Goal: Task Accomplishment & Management: Use online tool/utility

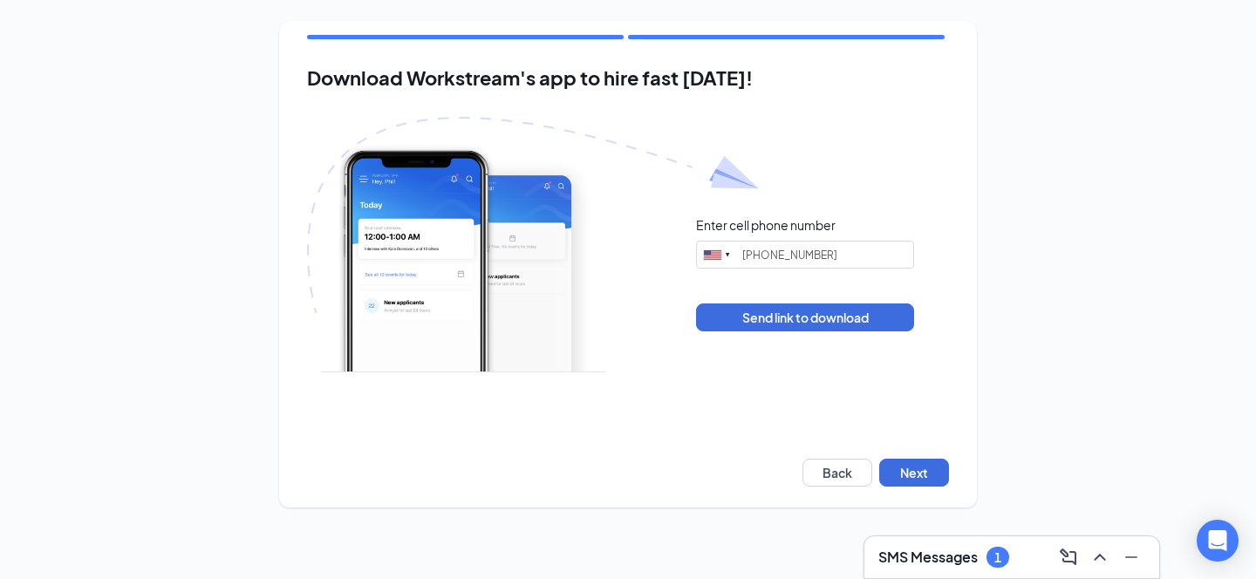
type input "[PHONE_NUMBER]"
click at [862, 464] on button "Back" at bounding box center [837, 473] width 70 height 28
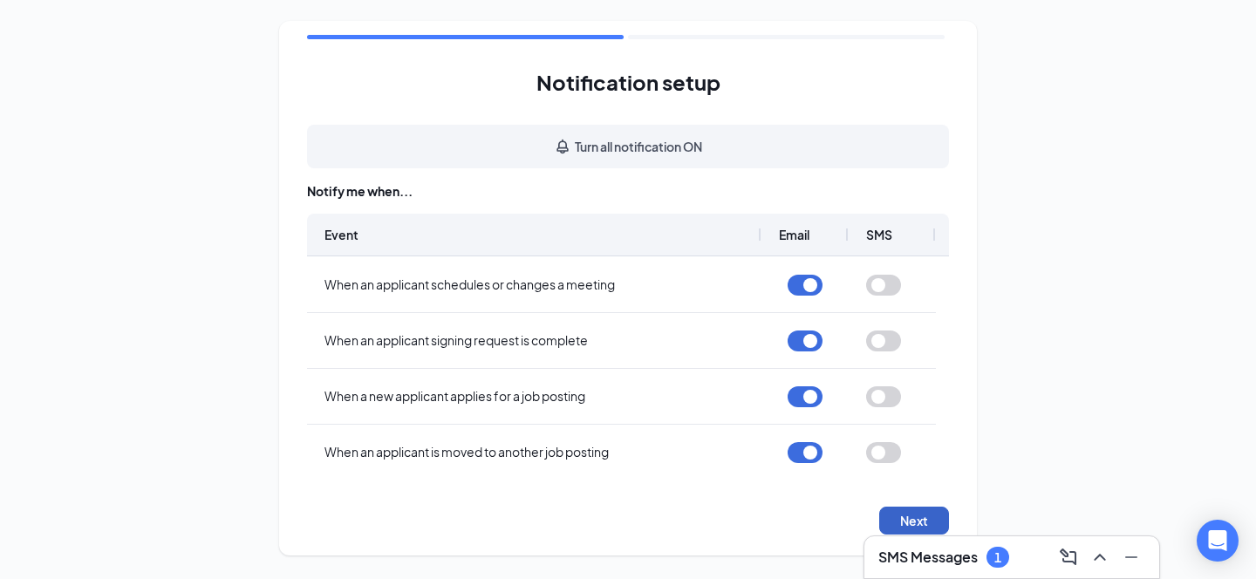
click at [903, 522] on button "Next" at bounding box center [914, 521] width 70 height 28
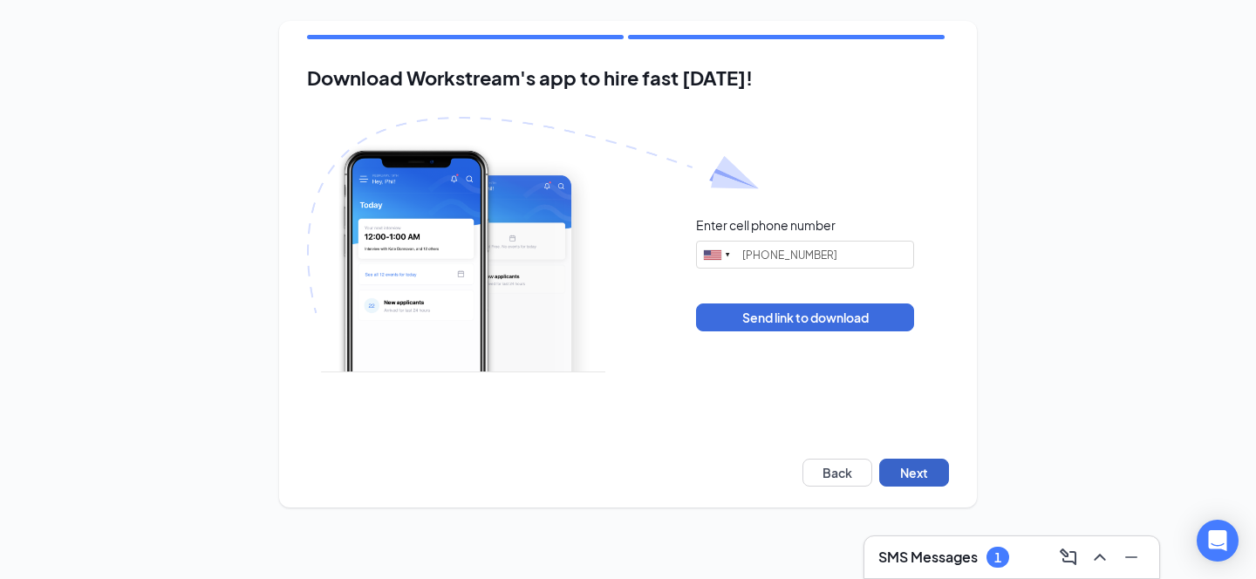
click at [901, 481] on button "Next" at bounding box center [914, 473] width 70 height 28
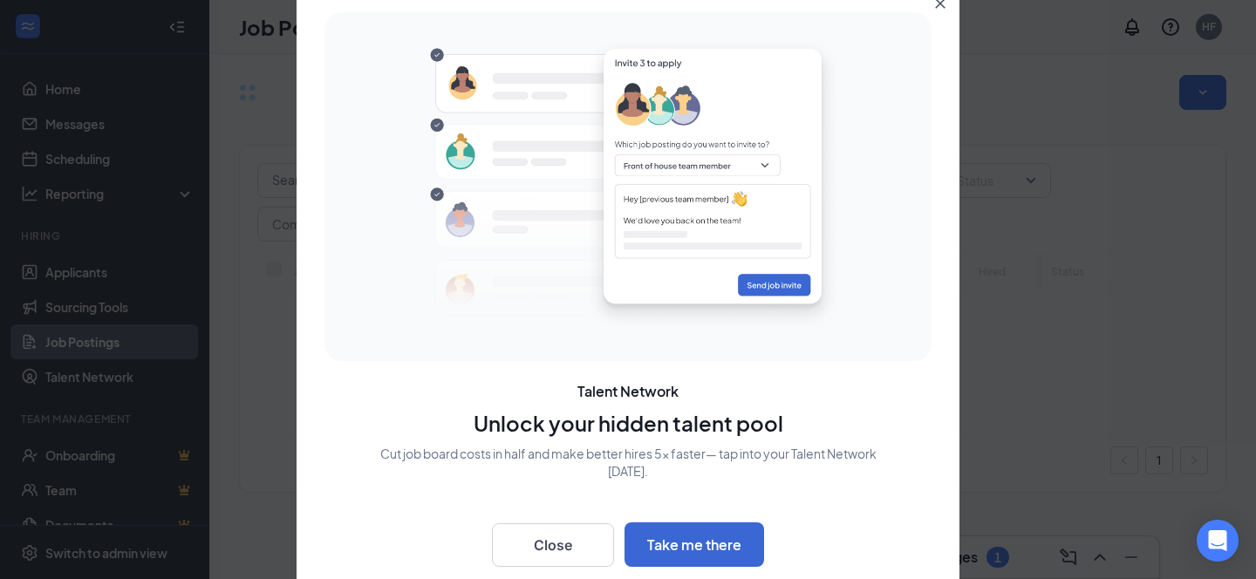
click at [67, 268] on div at bounding box center [628, 289] width 1256 height 579
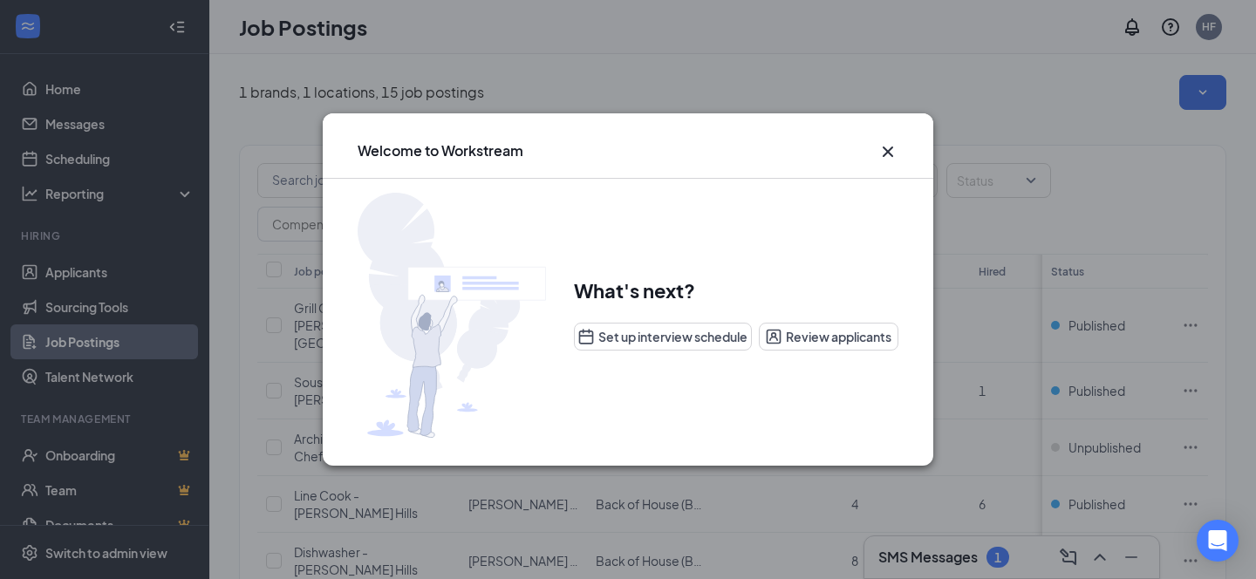
click at [890, 148] on icon "Cross" at bounding box center [887, 151] width 10 height 10
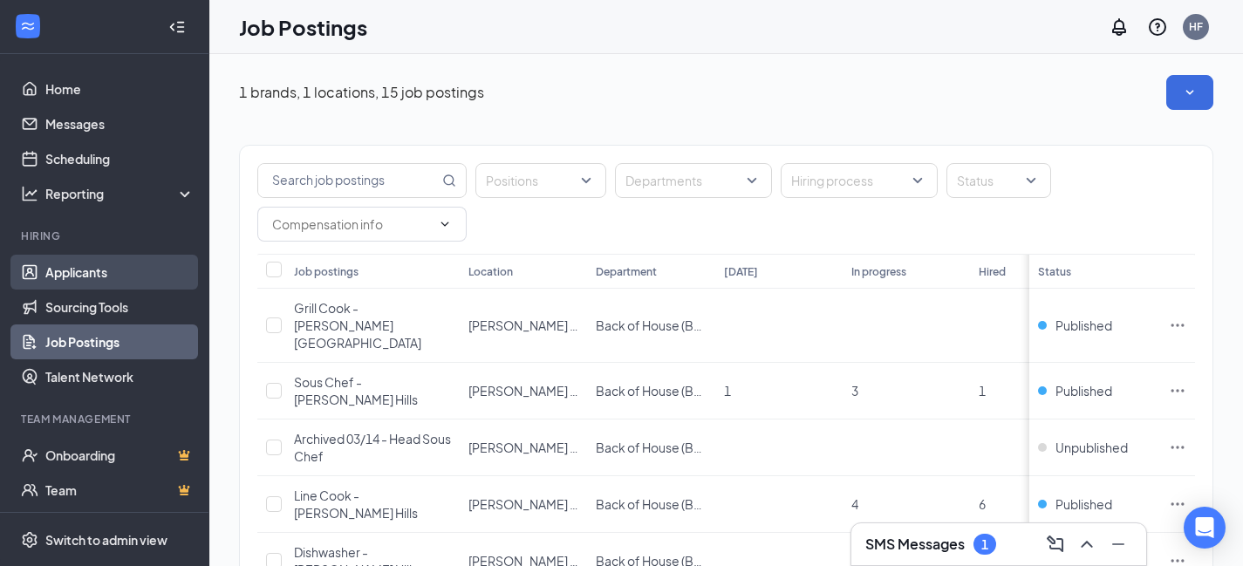
click at [79, 270] on link "Applicants" at bounding box center [119, 272] width 149 height 35
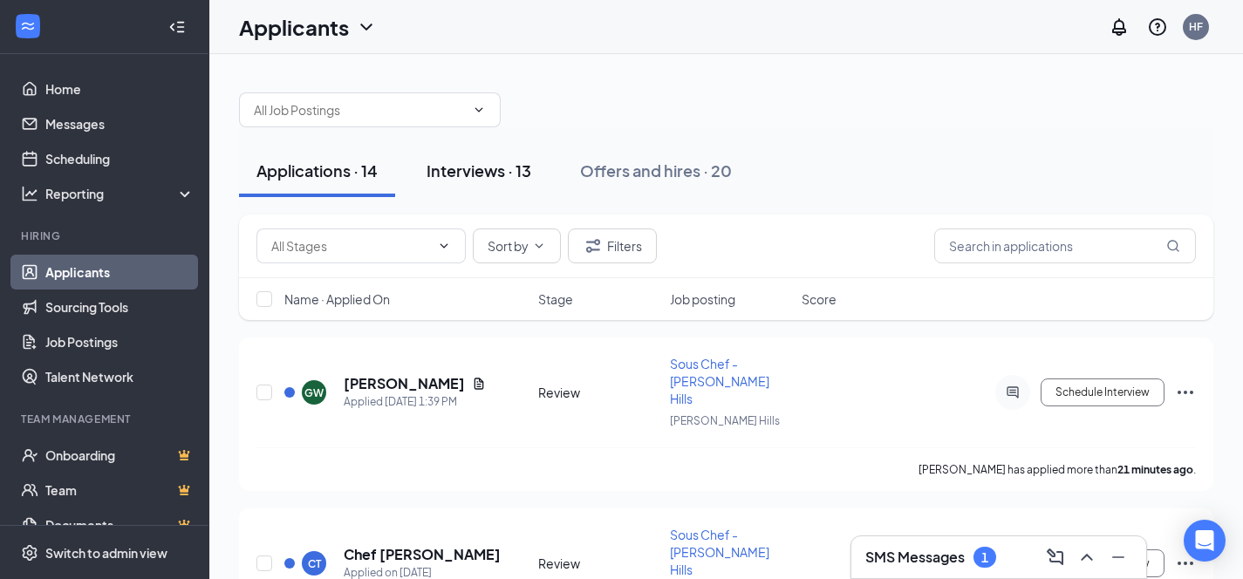
click at [462, 170] on div "Interviews · 13" at bounding box center [478, 171] width 105 height 22
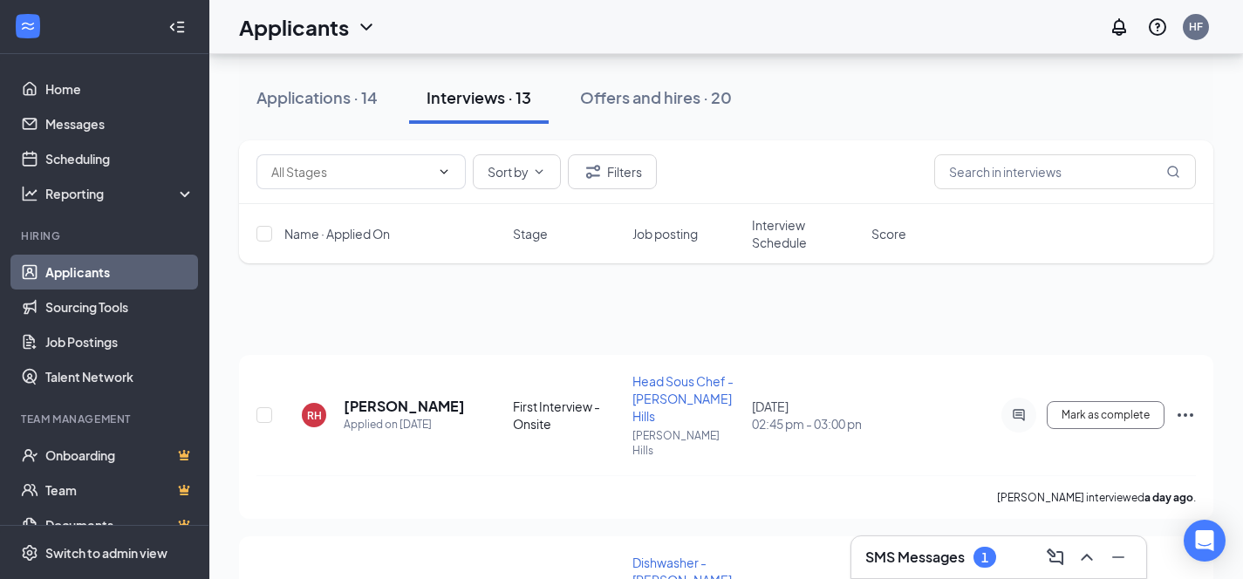
scroll to position [574, 0]
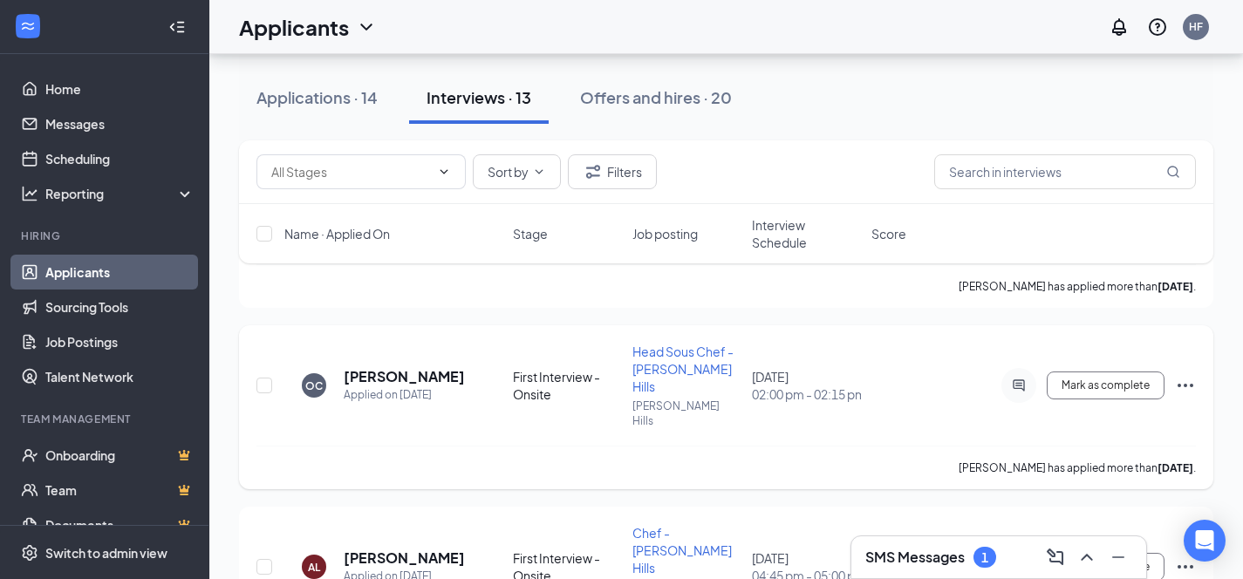
click at [1182, 375] on icon "Ellipses" at bounding box center [1185, 385] width 21 height 21
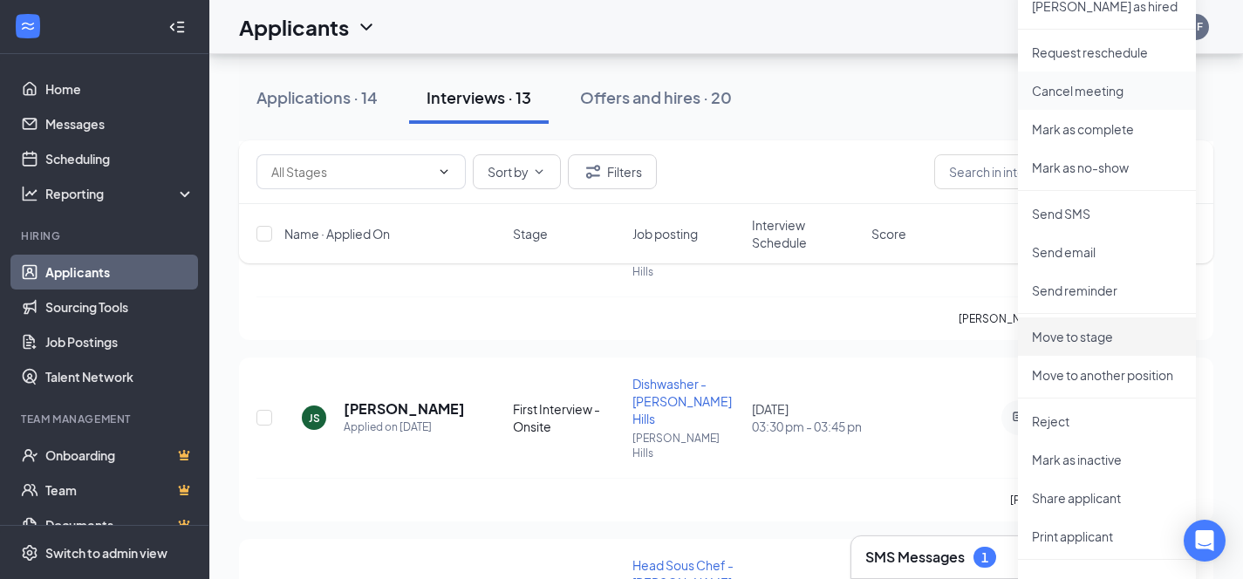
scroll to position [905, 0]
click at [1070, 525] on li "Print applicant" at bounding box center [1107, 535] width 178 height 38
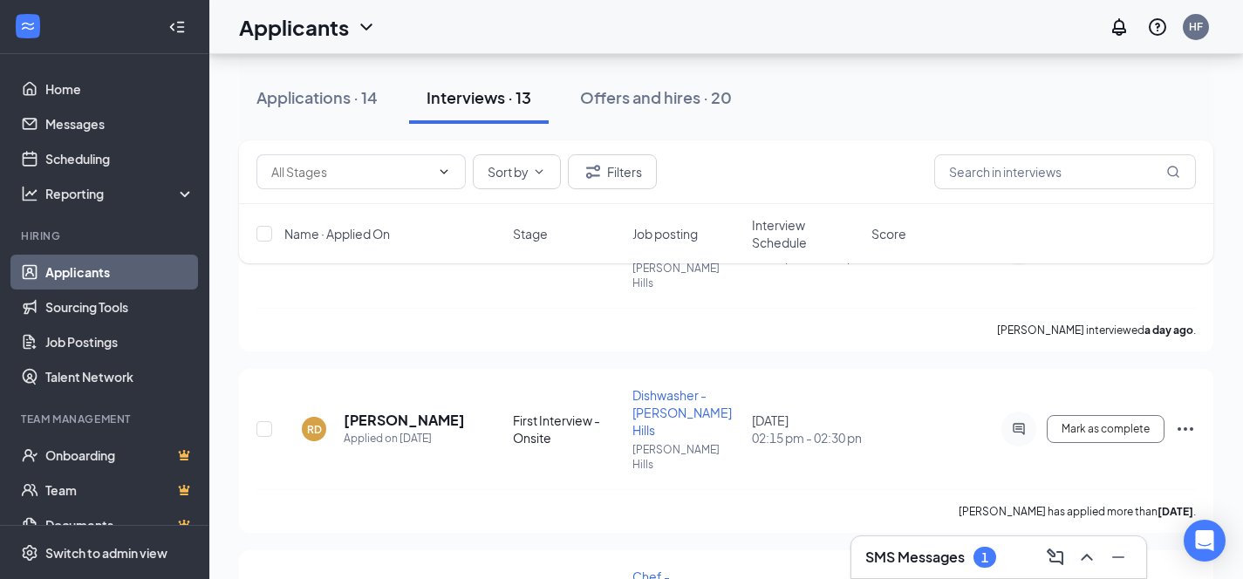
scroll to position [174, 0]
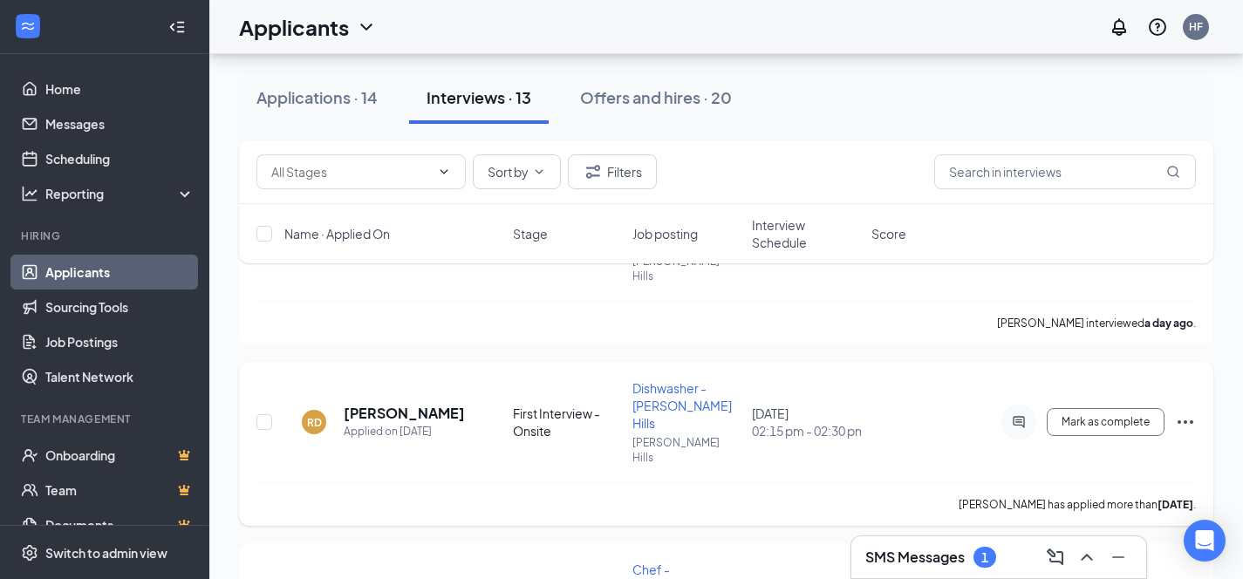
click at [1179, 412] on icon "Ellipses" at bounding box center [1185, 422] width 21 height 21
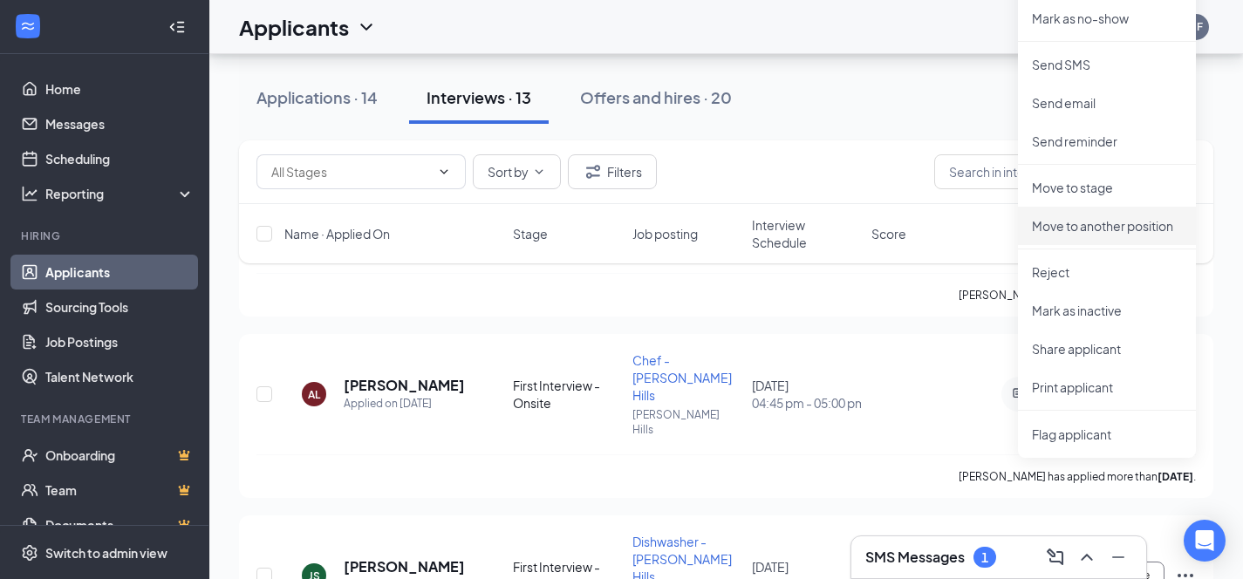
scroll to position [752, 0]
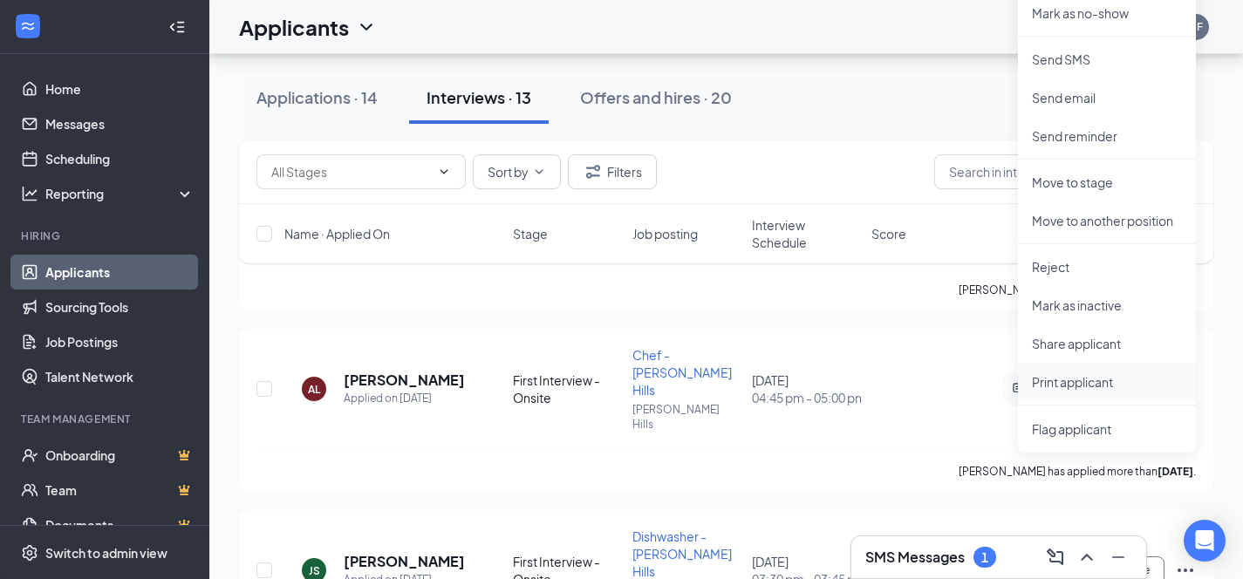
click at [1067, 375] on p "Print applicant" at bounding box center [1107, 381] width 150 height 17
